Goal: Use online tool/utility: Utilize a website feature to perform a specific function

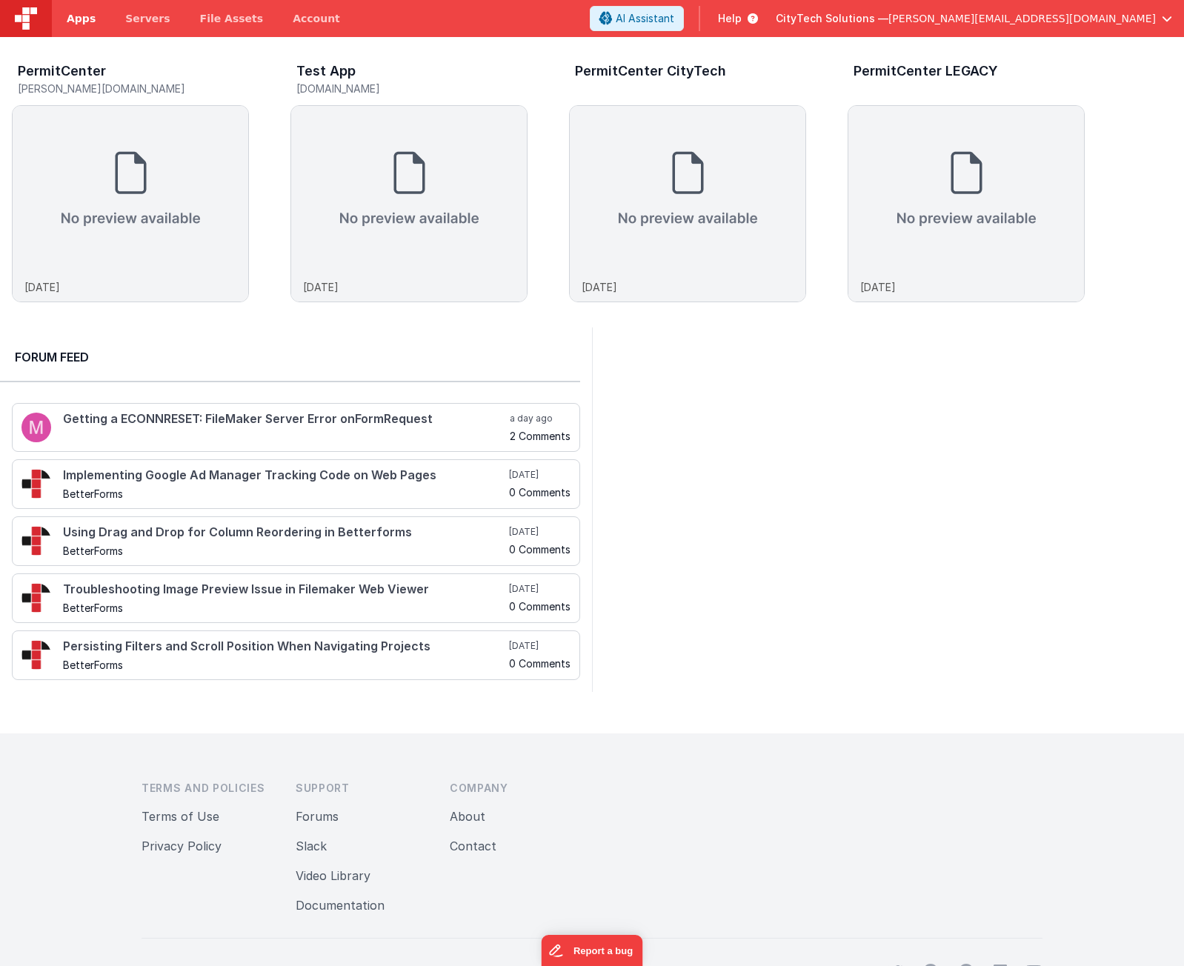
click at [73, 13] on span "Apps" at bounding box center [81, 18] width 29 height 15
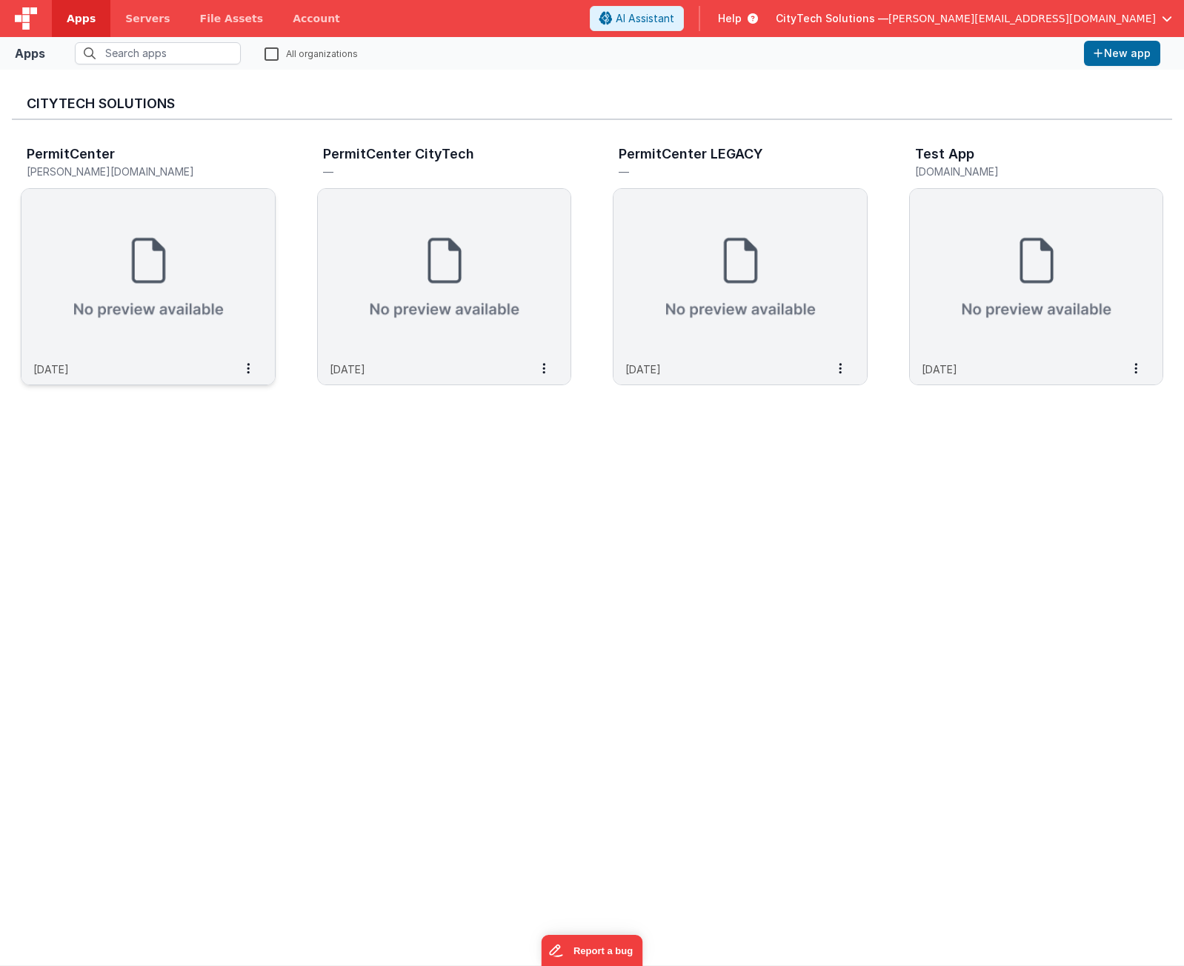
click at [159, 242] on img at bounding box center [147, 272] width 253 height 166
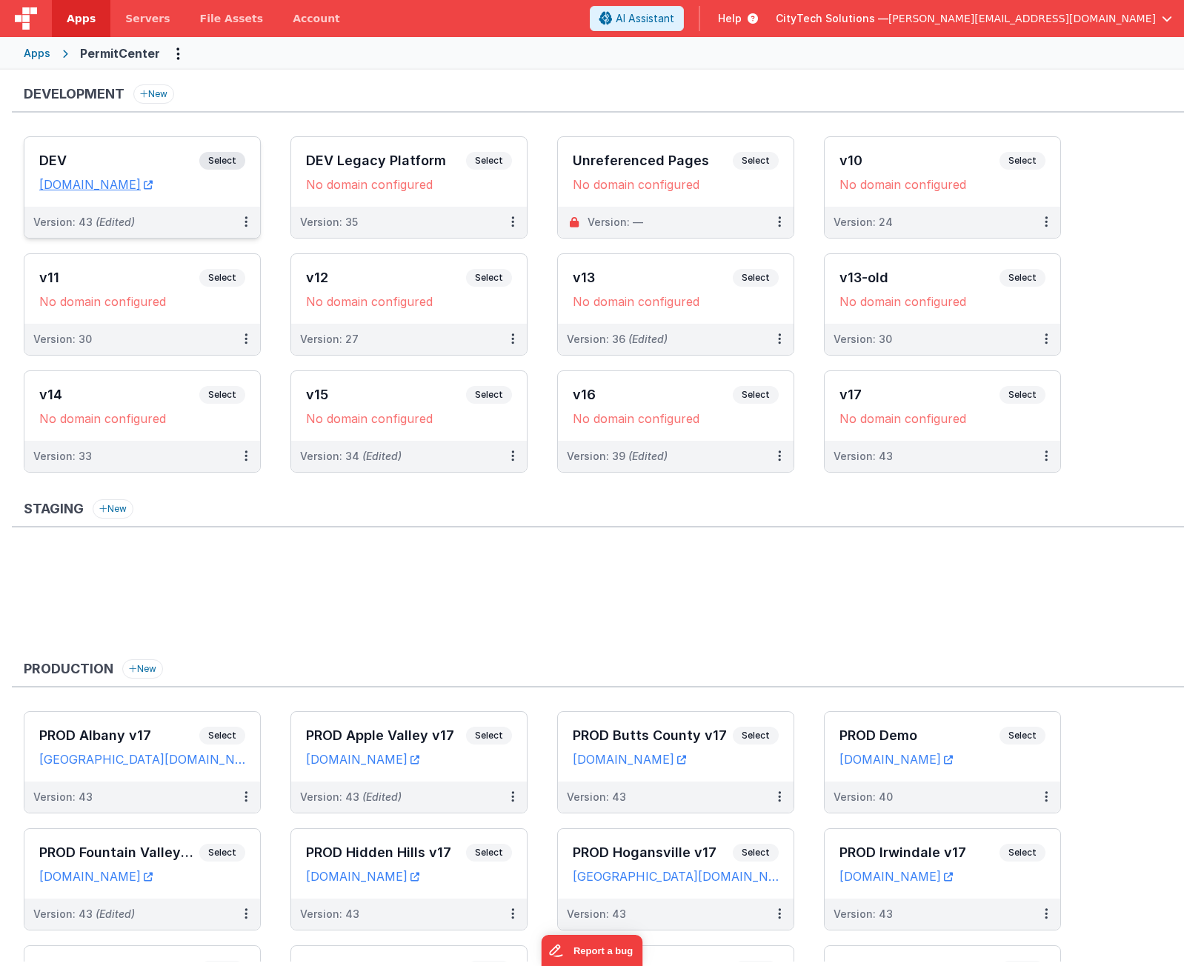
click at [219, 160] on span "Select" at bounding box center [222, 161] width 46 height 18
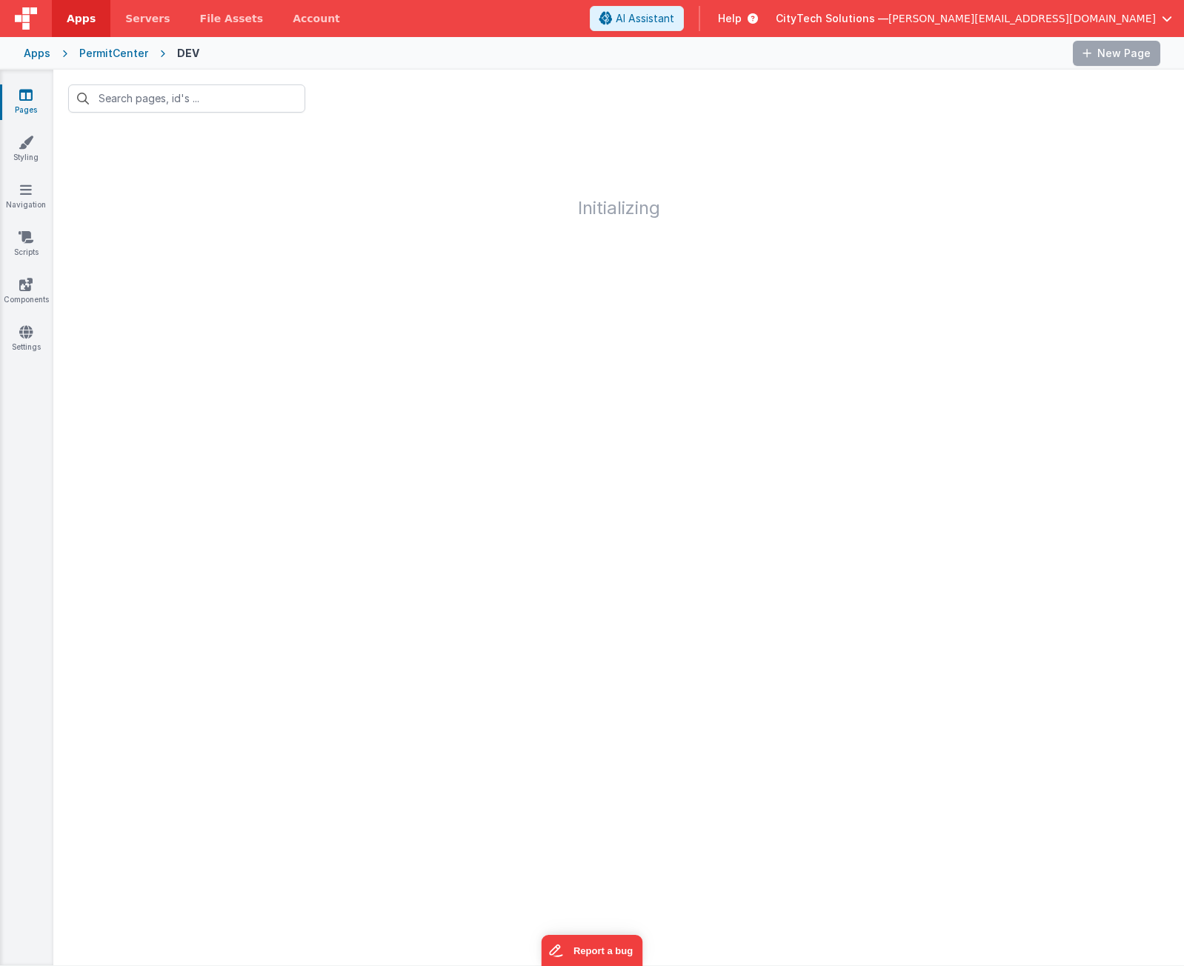
click at [24, 273] on div "Pages Styling Navigation Scripts Components Settings" at bounding box center [26, 518] width 53 height 896
click at [32, 289] on icon at bounding box center [25, 284] width 13 height 15
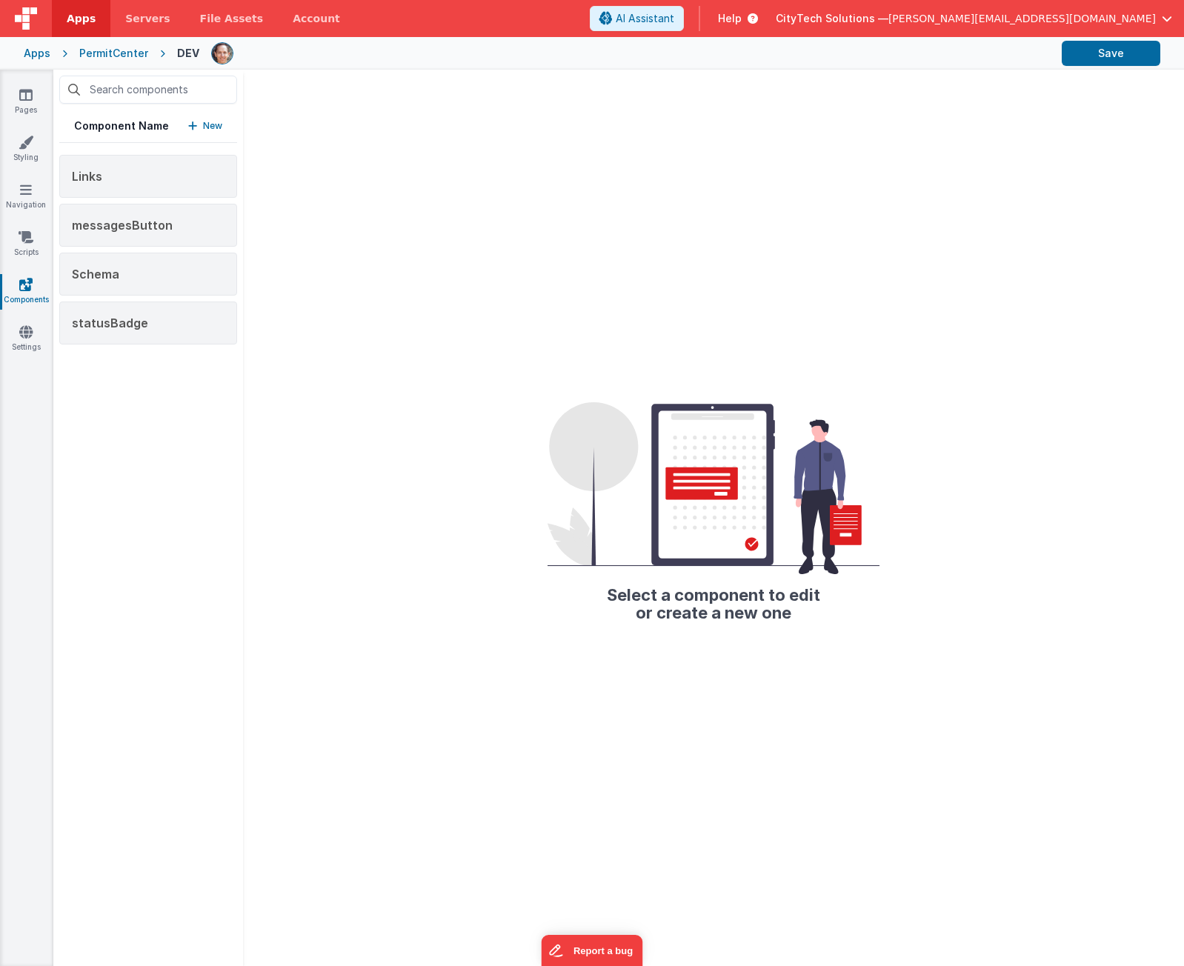
click at [167, 532] on div "Component Name New Links messagesButton Schema statusBadge" at bounding box center [148, 518] width 190 height 897
click at [834, 142] on div "Select a component to edit or create a new one" at bounding box center [713, 518] width 941 height 897
click at [153, 287] on div "Schema" at bounding box center [148, 274] width 178 height 43
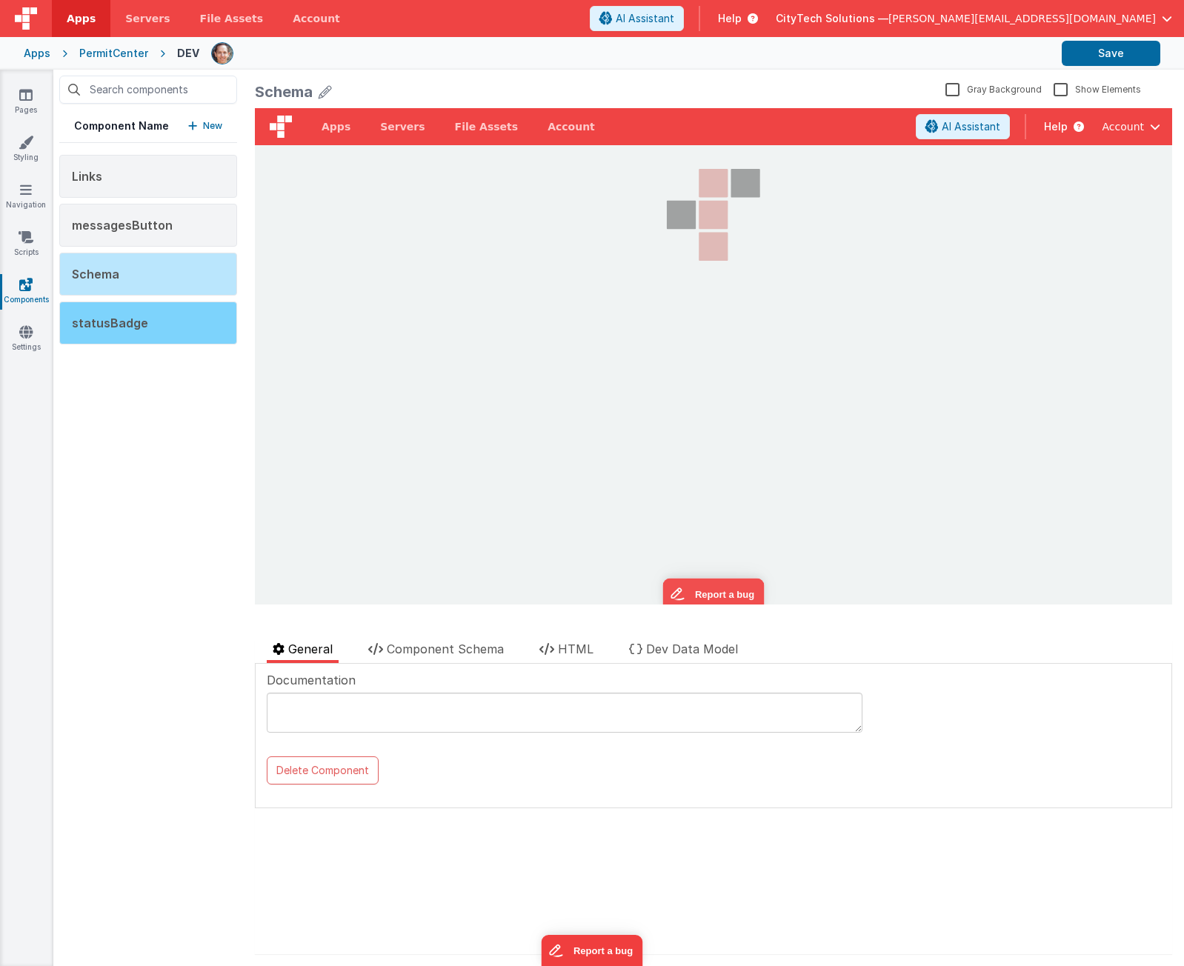
click at [157, 334] on div "statusBadge" at bounding box center [148, 323] width 178 height 43
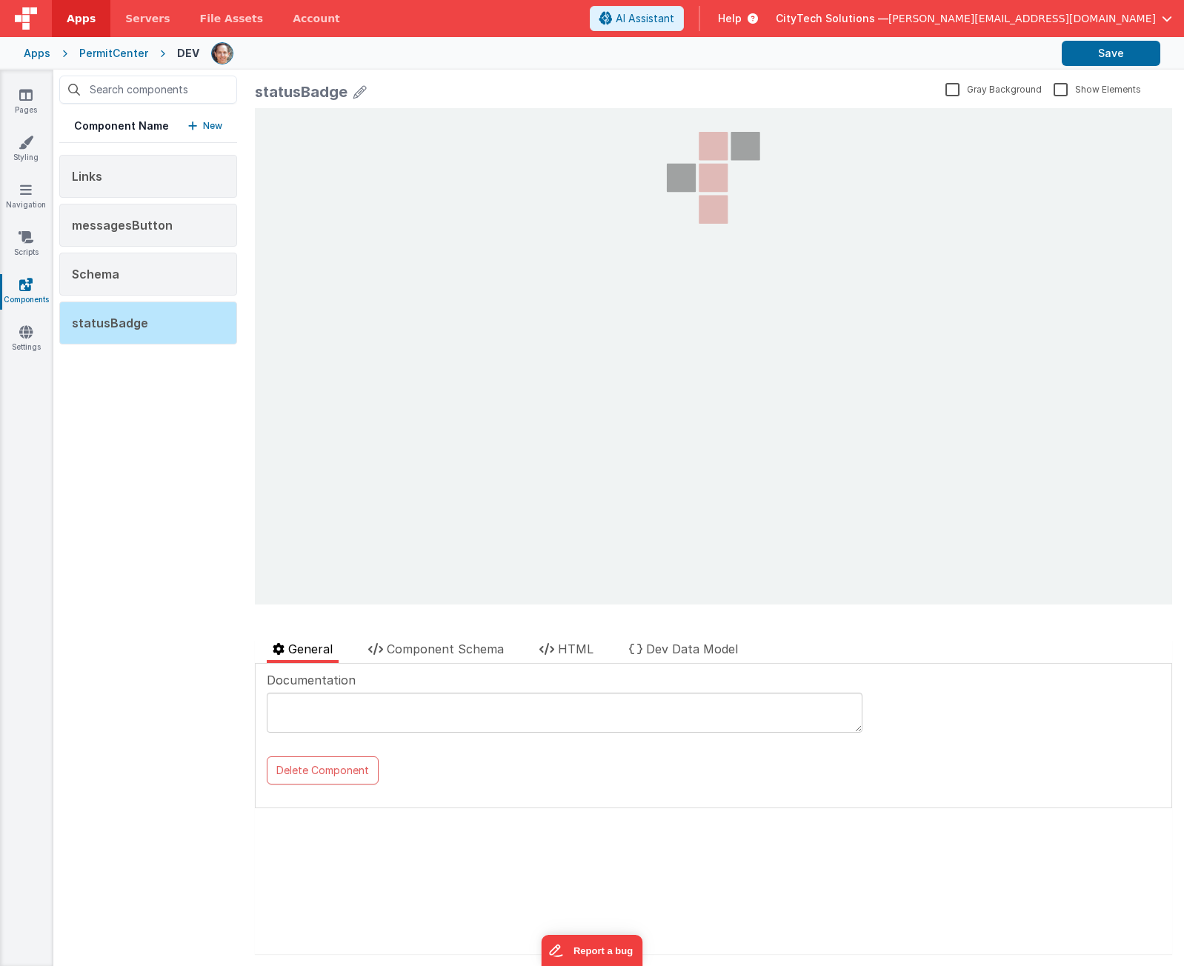
click at [164, 587] on div "Component Name New Links messagesButton Schema statusBadge" at bounding box center [148, 518] width 190 height 897
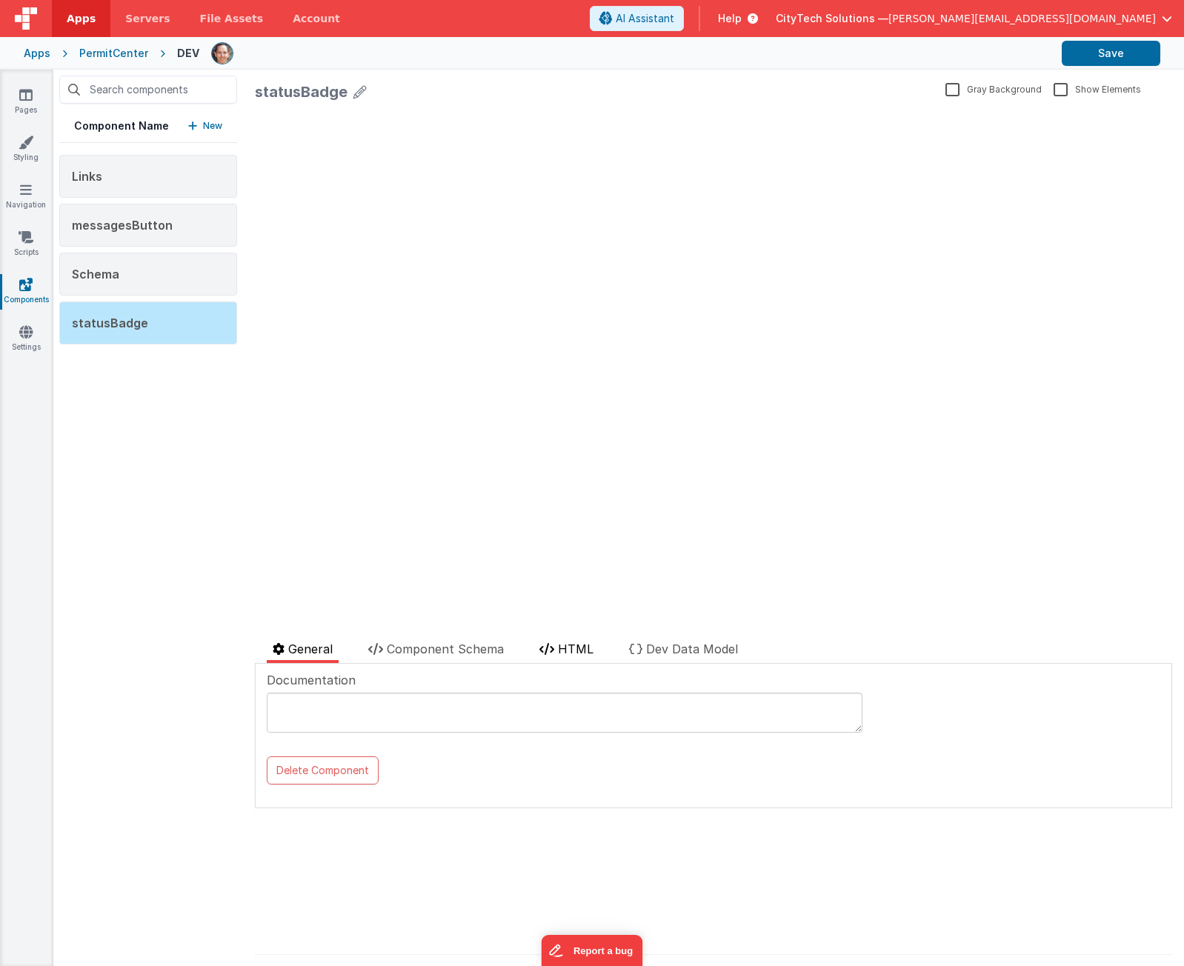
click at [572, 651] on span "HTML" at bounding box center [576, 649] width 36 height 15
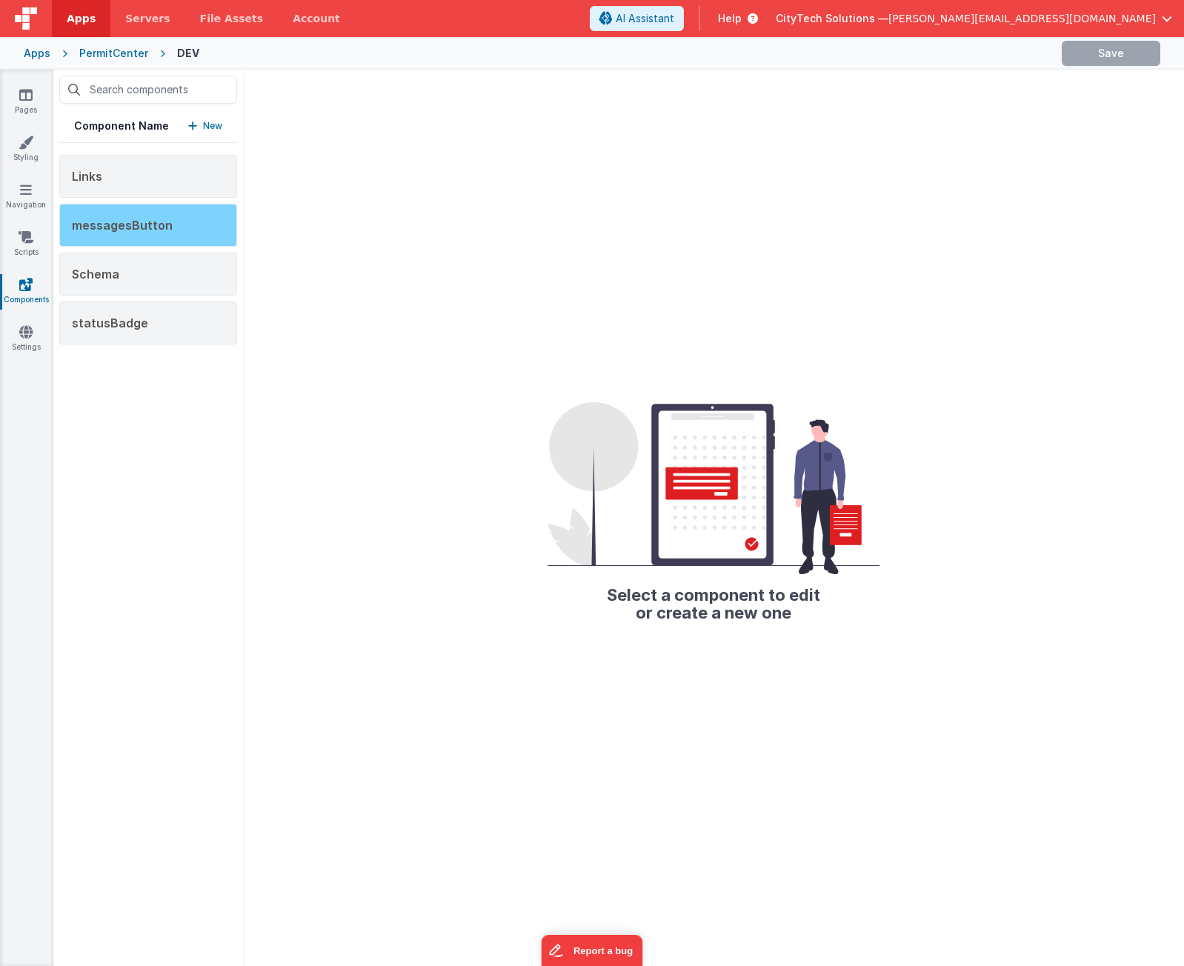
click at [112, 229] on span "messagesButton" at bounding box center [122, 225] width 101 height 15
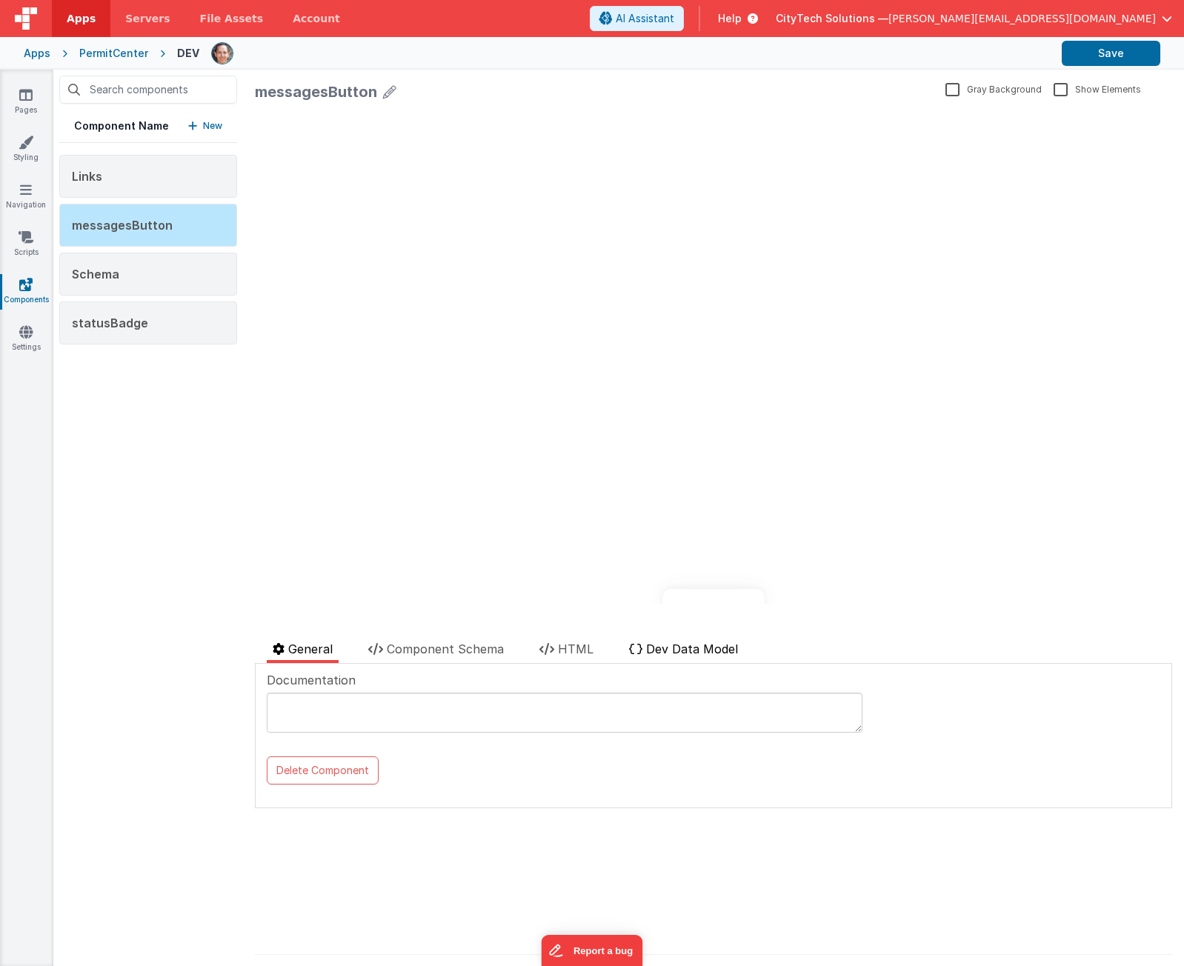
click at [685, 643] on span "Dev Data Model" at bounding box center [692, 649] width 92 height 15
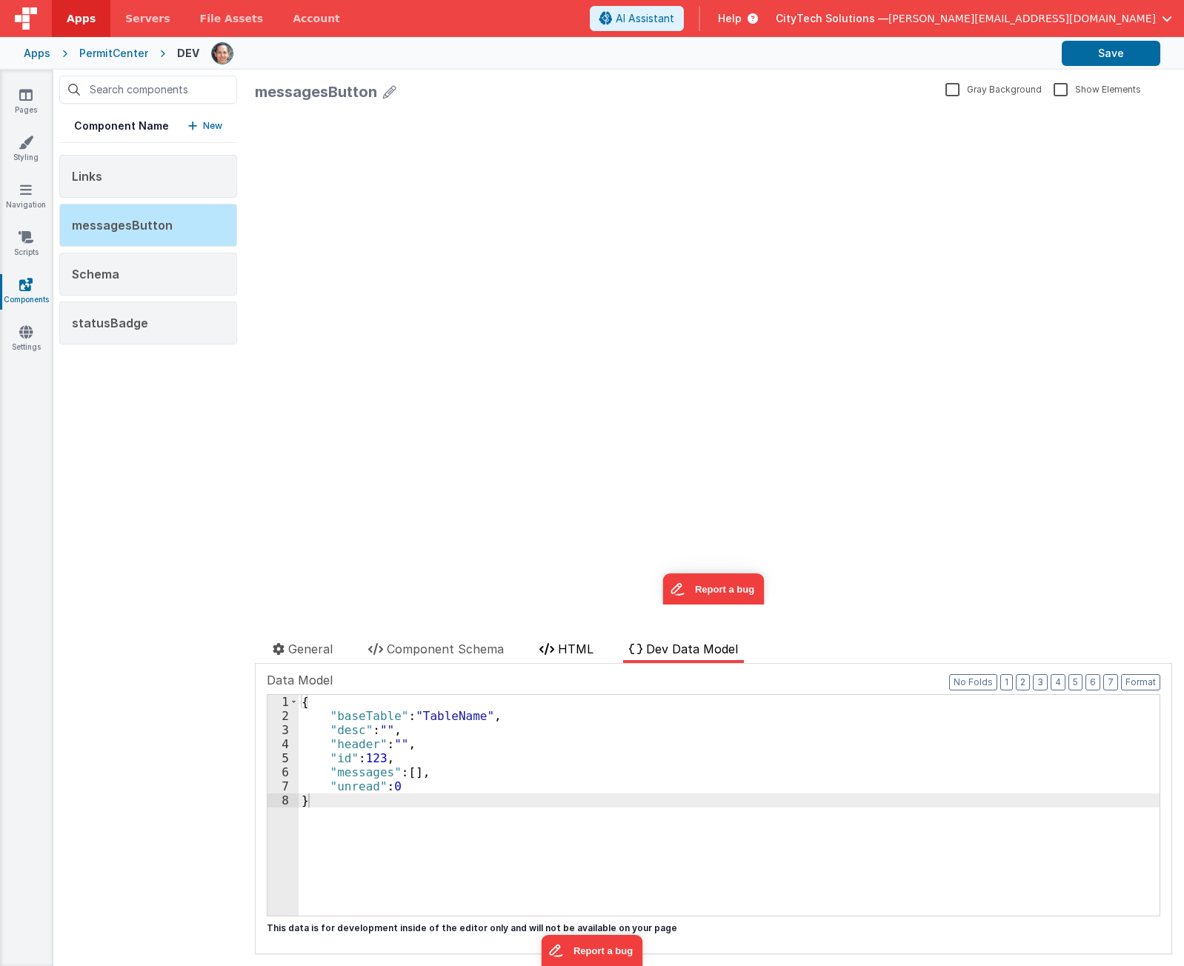
click at [582, 651] on span "HTML" at bounding box center [576, 649] width 36 height 15
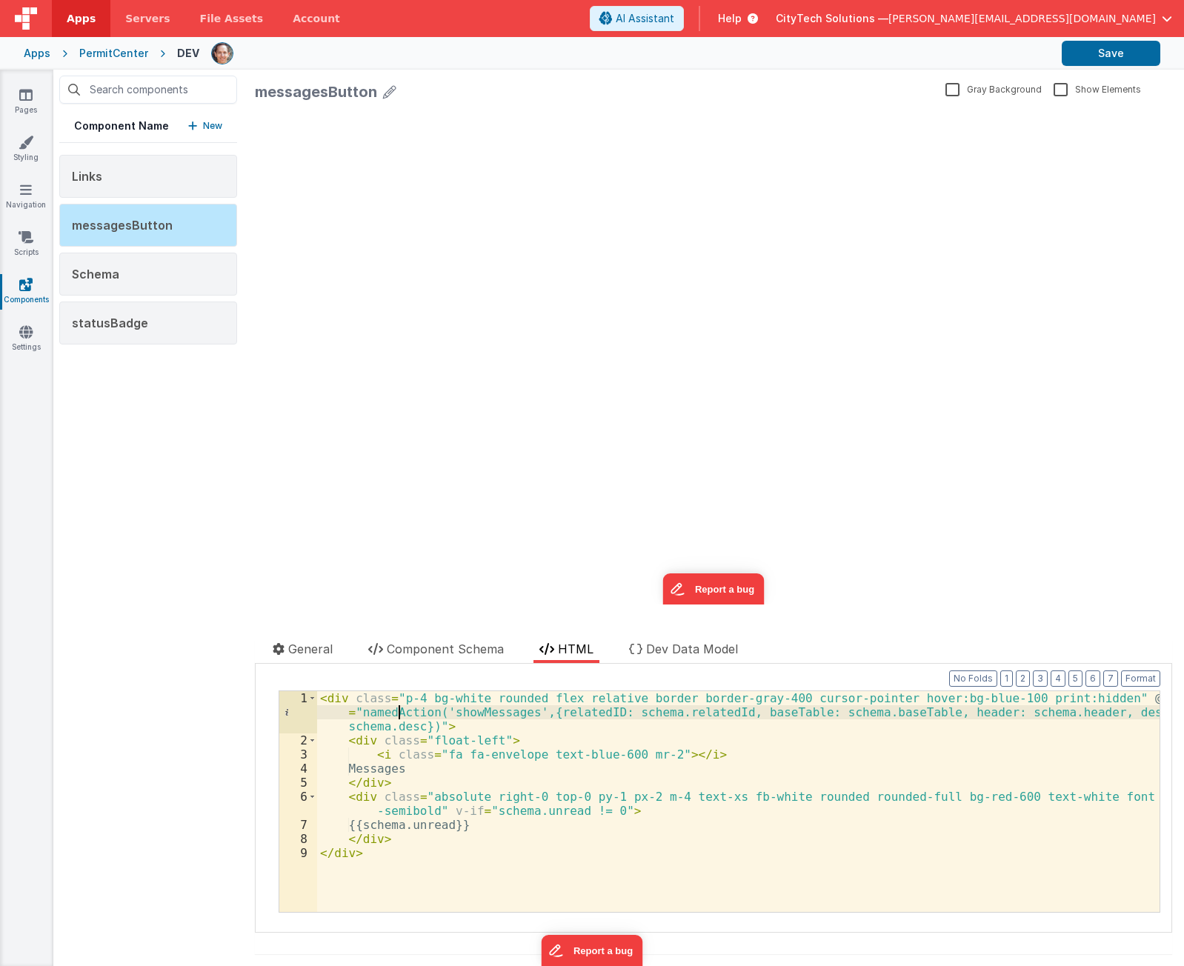
click at [399, 715] on div "< div class = "p-4 bg-white rounded flex relative border border-gray-400 cursor…" at bounding box center [738, 829] width 843 height 277
drag, startPoint x: 807, startPoint y: 170, endPoint x: 826, endPoint y: 121, distance: 53.3
click at [811, 156] on div "update page model (See schema to hide after dev) { "component": { "comp": { "fi…" at bounding box center [713, 356] width 917 height 496
click at [28, 244] on icon at bounding box center [26, 237] width 15 height 15
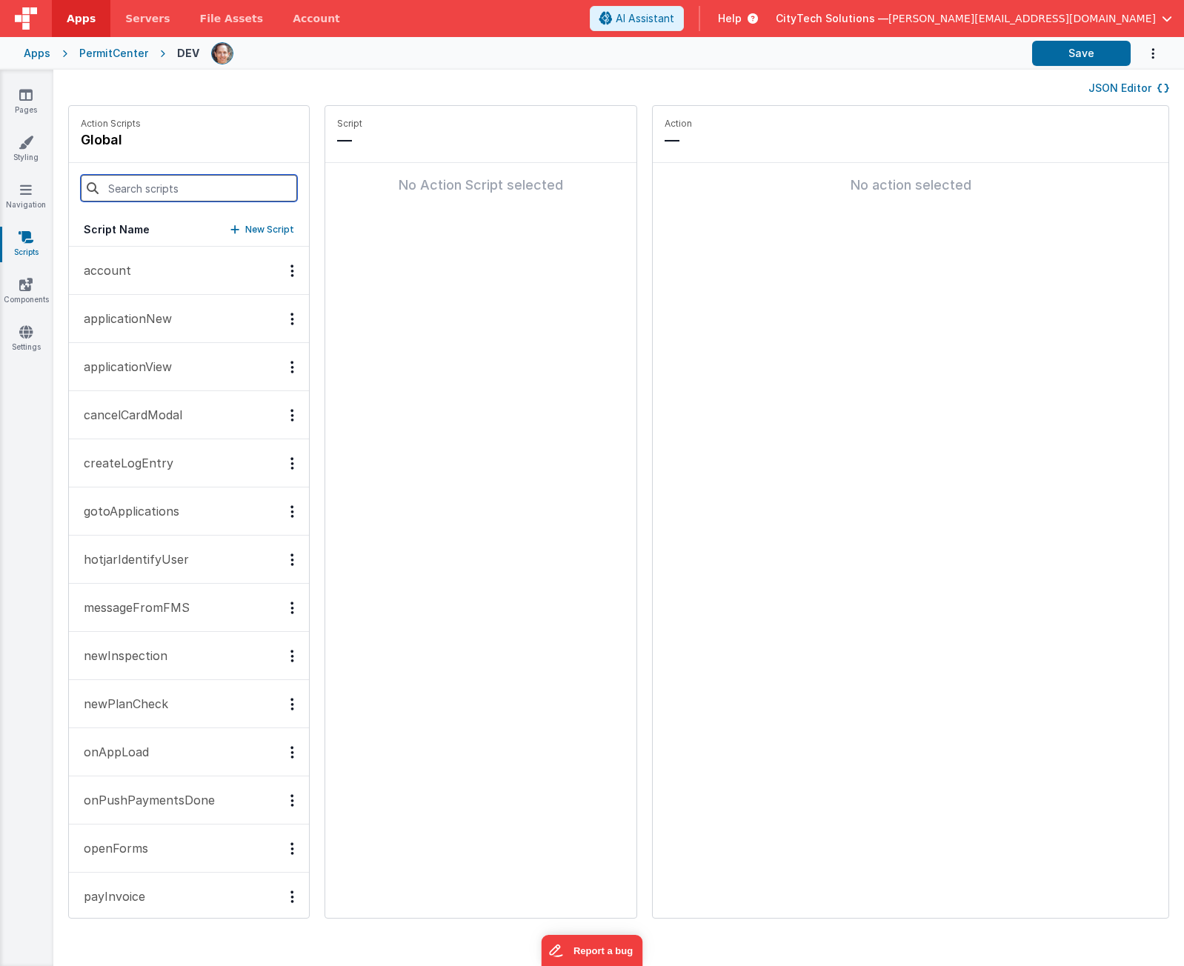
click at [178, 185] on input at bounding box center [189, 188] width 216 height 27
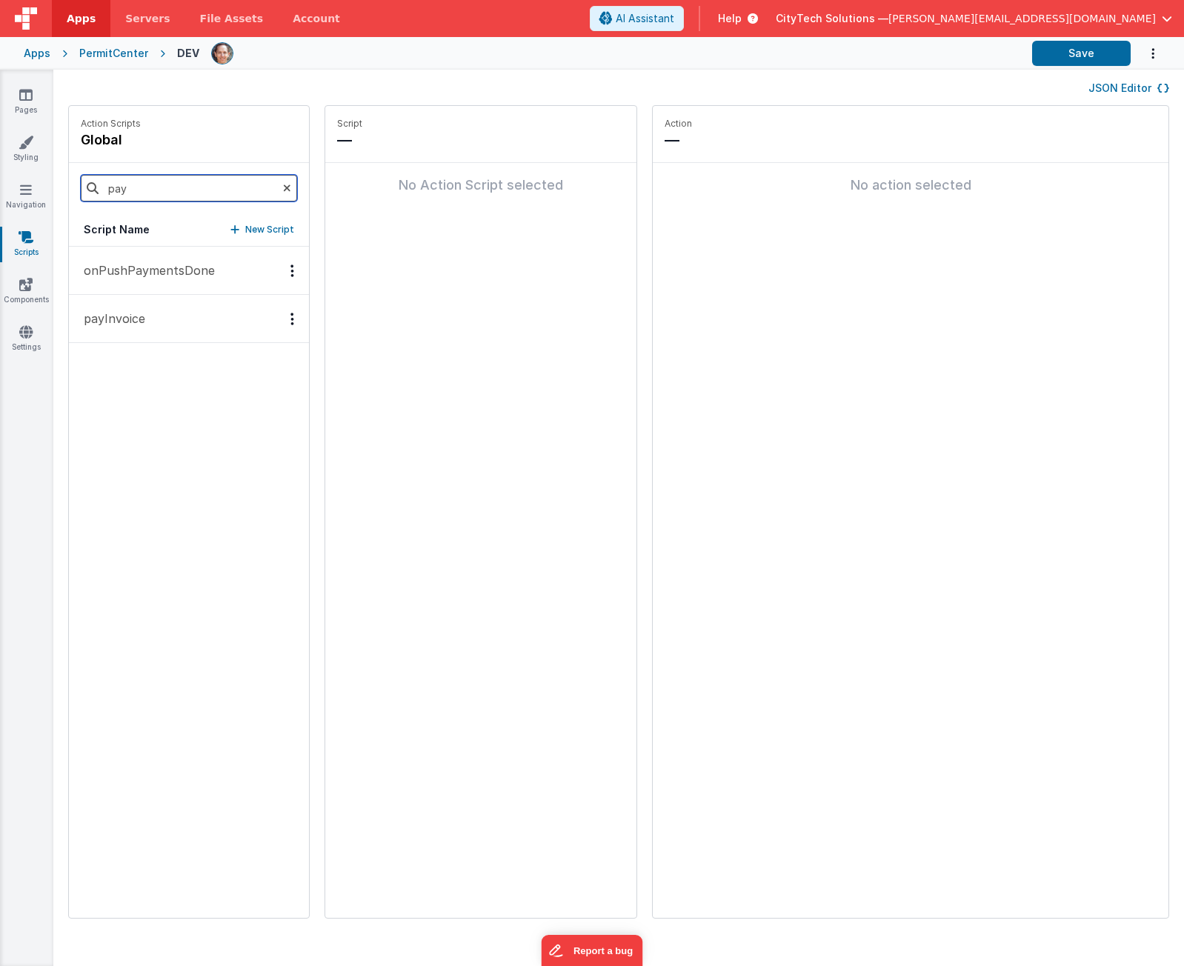
type input "pay"
click at [282, 324] on div "Options" at bounding box center [292, 319] width 21 height 13
drag, startPoint x: 66, startPoint y: 315, endPoint x: 82, endPoint y: 318, distance: 15.8
click at [67, 315] on div at bounding box center [592, 483] width 1184 height 966
click at [136, 315] on p "payInvoice" at bounding box center [110, 319] width 70 height 18
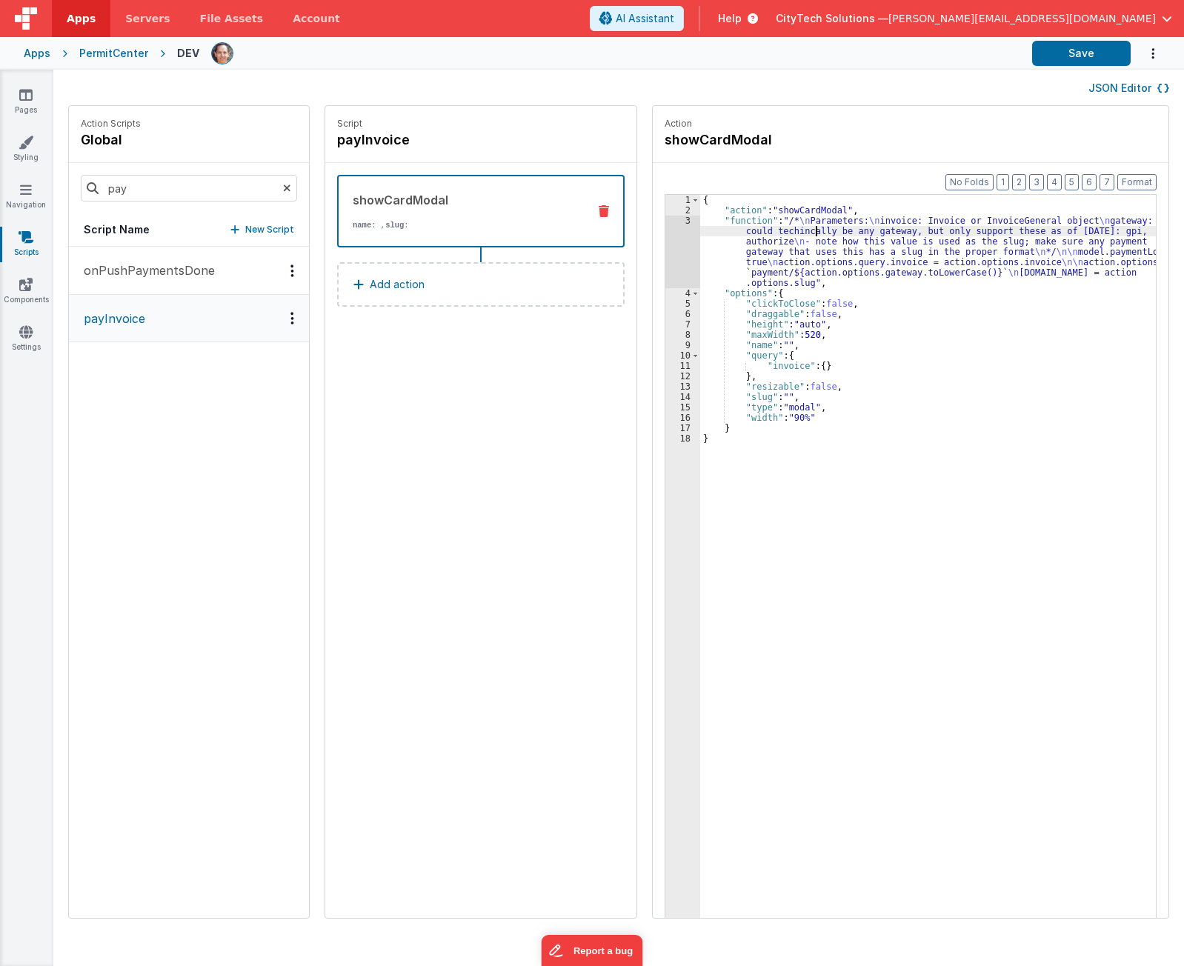
drag, startPoint x: 803, startPoint y: 231, endPoint x: 803, endPoint y: 222, distance: 8.9
click at [803, 231] on div "{ "action" : "showCardModal" , "function" : "/* \n Parameters: \n invoice: Invo…" at bounding box center [935, 590] width 470 height 790
click at [806, 211] on div "{ "action" : "showCardModal" , "function" : "/* \n Parameters: \n invoice: Invo…" at bounding box center [935, 590] width 470 height 790
click at [453, 508] on div "Script payInvoice showCardModal name : , slug : Add action" at bounding box center [480, 512] width 311 height 812
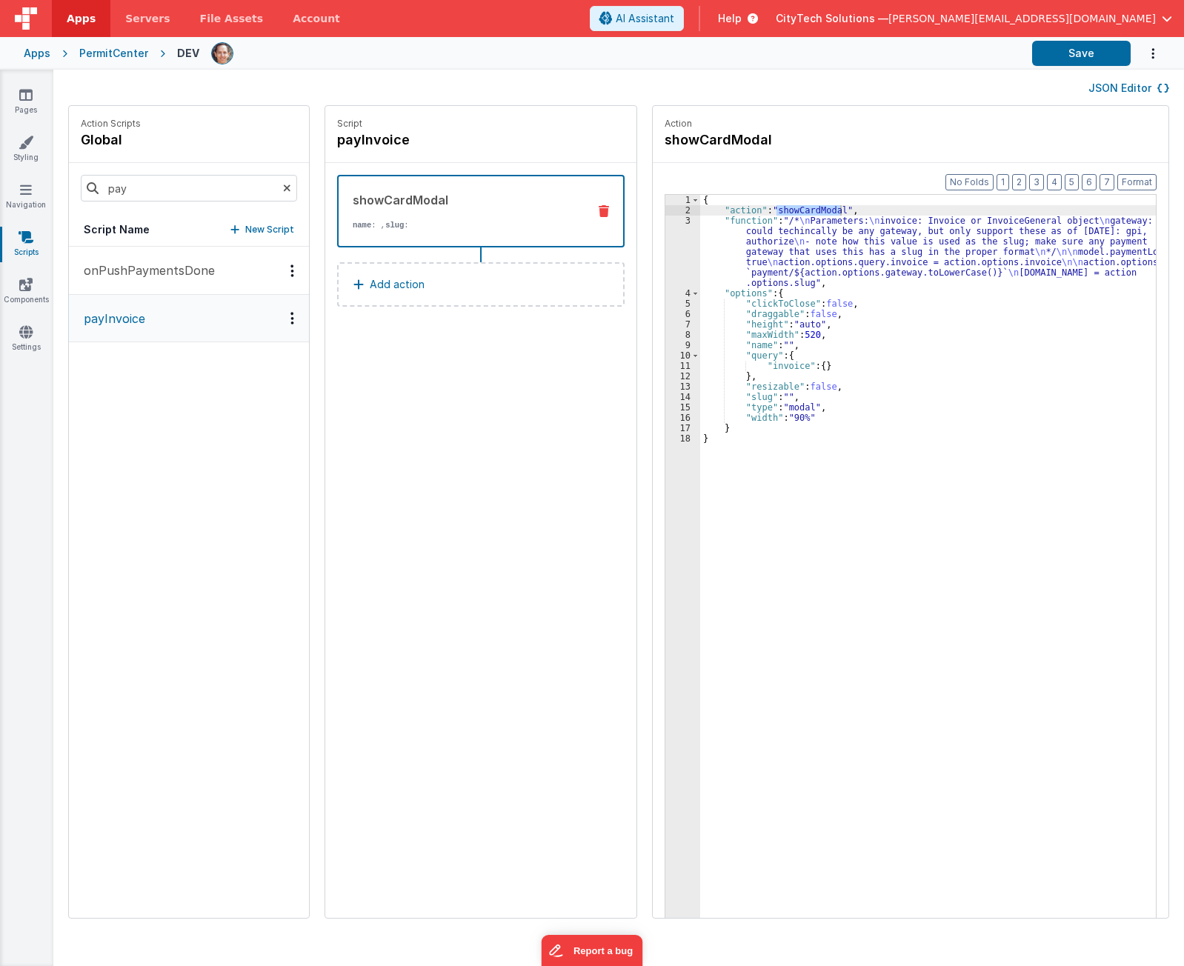
click at [811, 276] on div "{ "action" : "showCardModal" , "function" : "/* \n Parameters: \n invoice: Invo…" at bounding box center [935, 590] width 470 height 790
